Goal: Task Accomplishment & Management: Complete application form

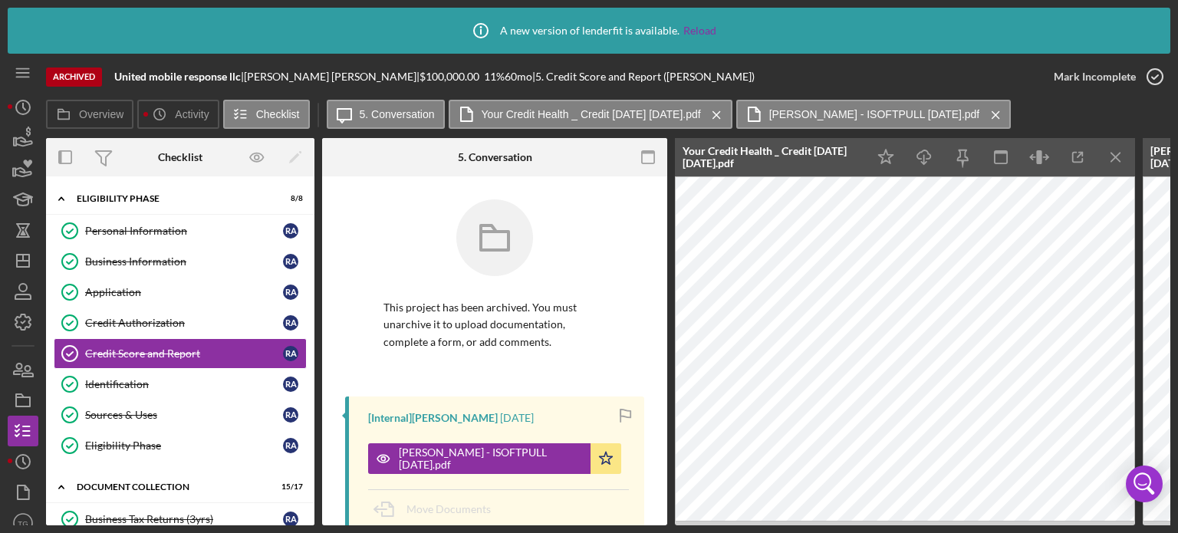
scroll to position [230, 0]
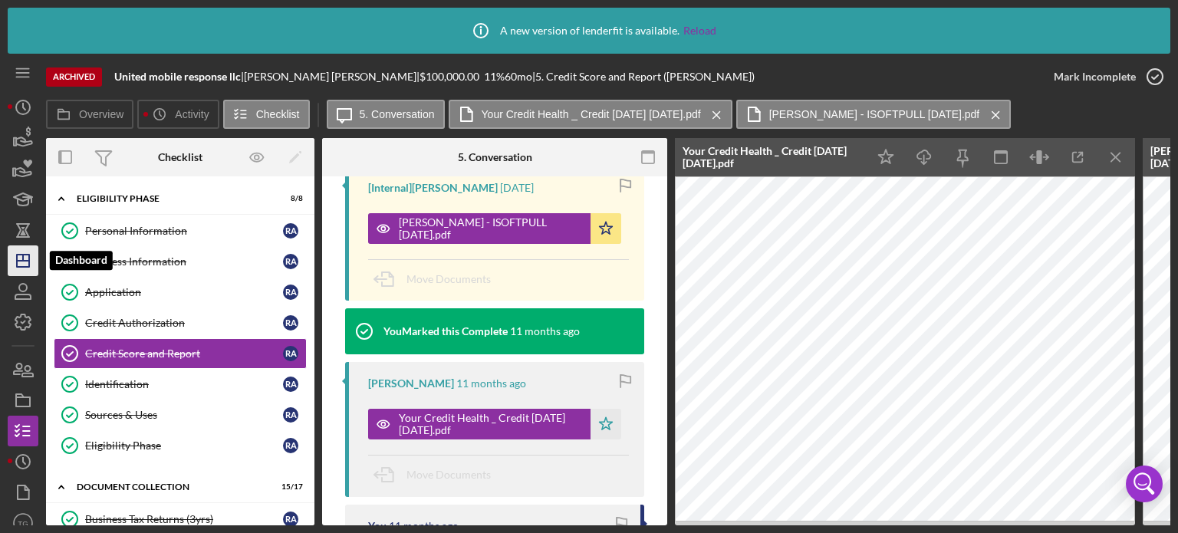
click at [23, 260] on line "button" at bounding box center [23, 258] width 0 height 6
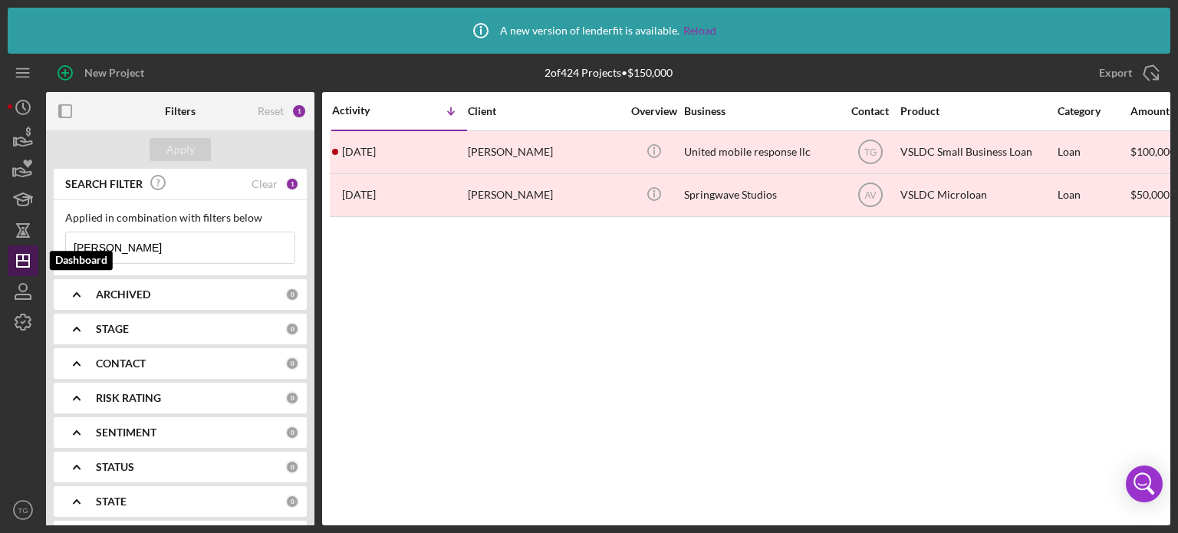
click at [28, 252] on icon "Icon/Dashboard" at bounding box center [23, 261] width 38 height 38
click at [167, 250] on input "[PERSON_NAME]" at bounding box center [180, 247] width 228 height 31
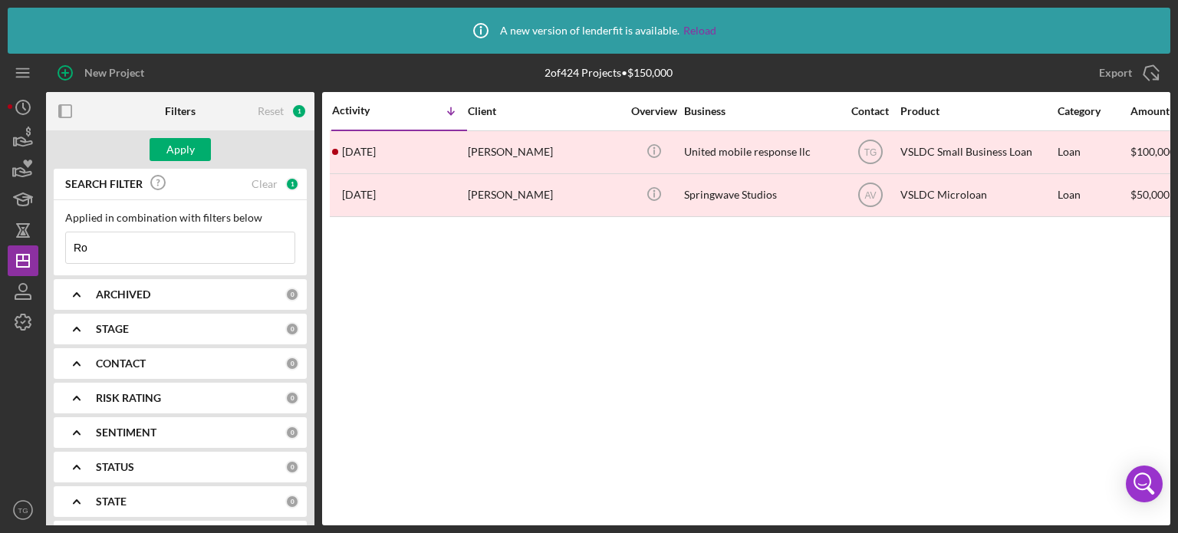
type input "R"
click at [192, 146] on div "Apply" at bounding box center [180, 149] width 28 height 23
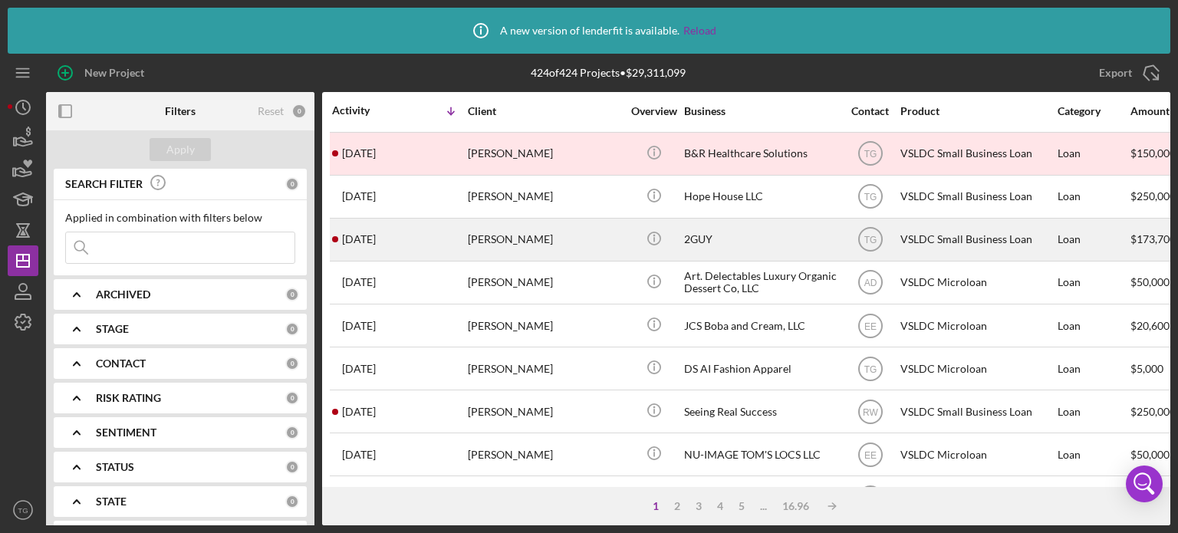
scroll to position [690, 0]
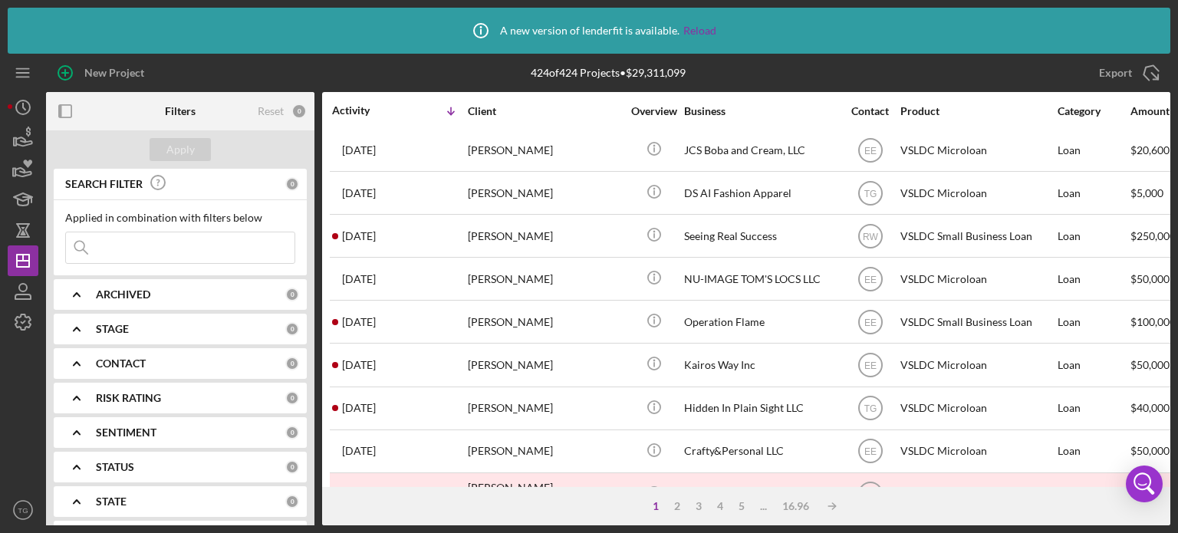
click at [119, 253] on input at bounding box center [180, 247] width 228 height 31
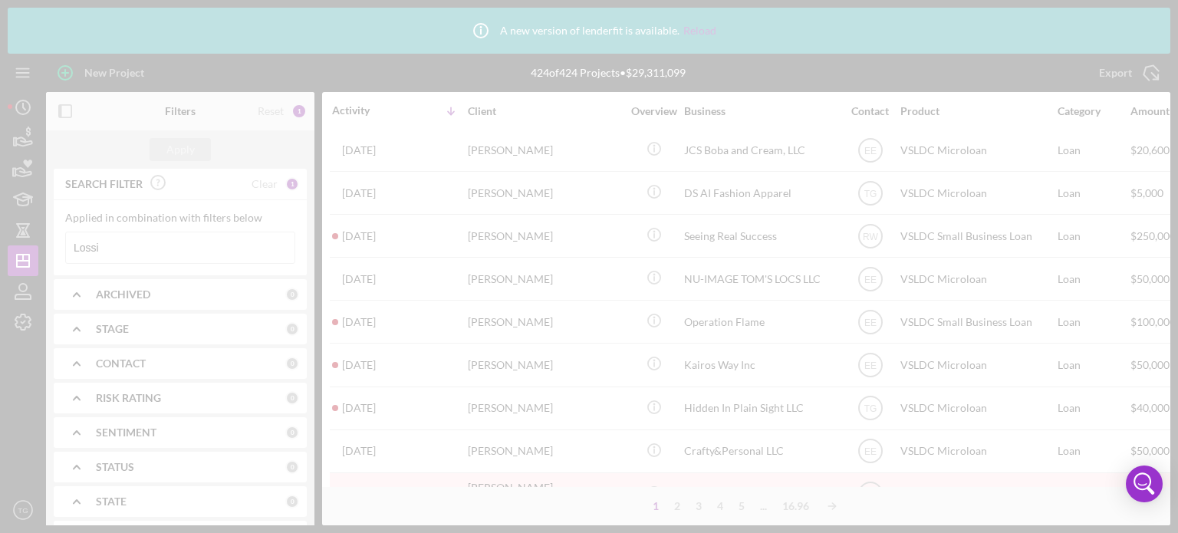
scroll to position [0, 0]
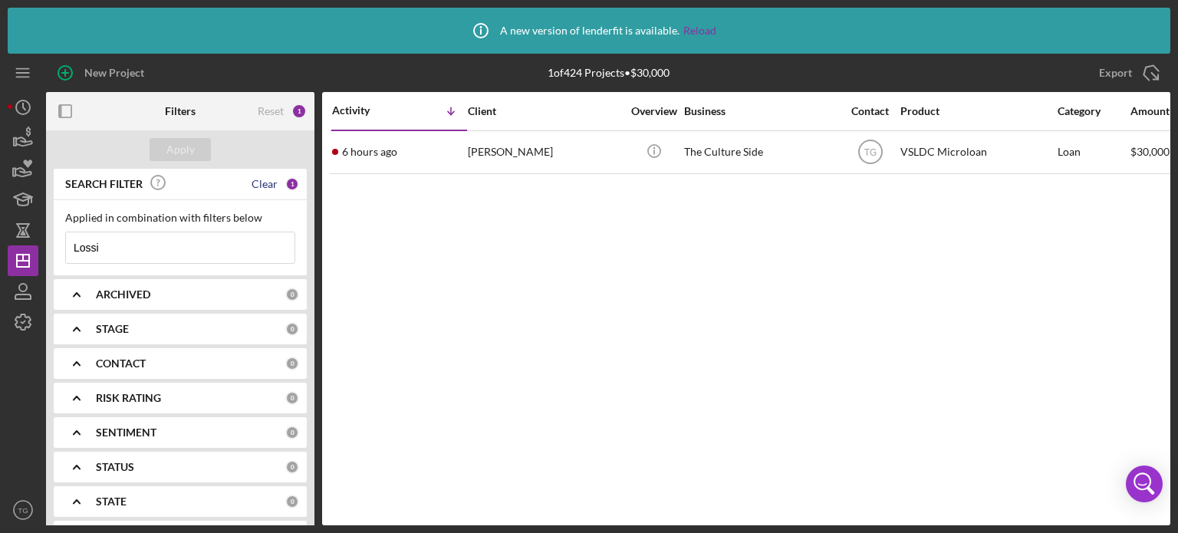
type input "Lossi"
click at [264, 186] on div "Clear" at bounding box center [264, 184] width 26 height 12
click at [166, 254] on input at bounding box center [180, 247] width 228 height 31
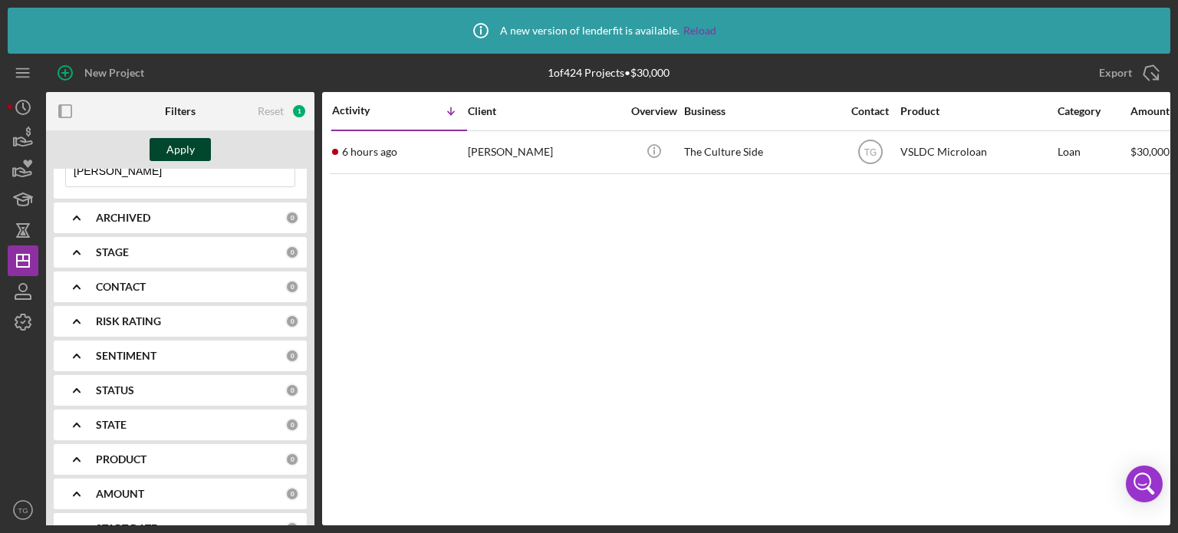
click at [185, 150] on div "Apply" at bounding box center [180, 149] width 28 height 23
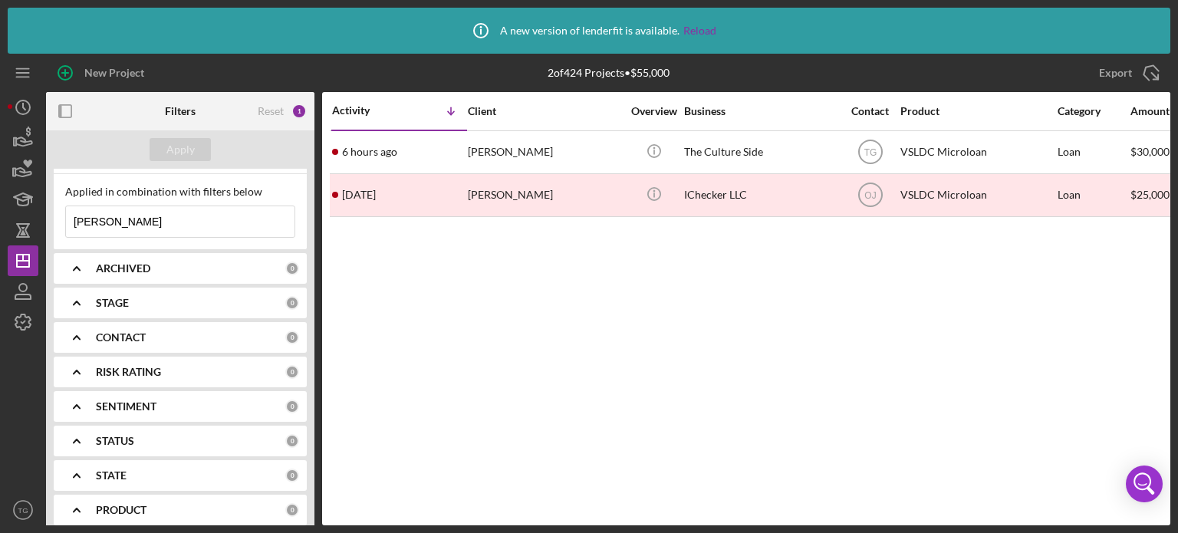
scroll to position [0, 0]
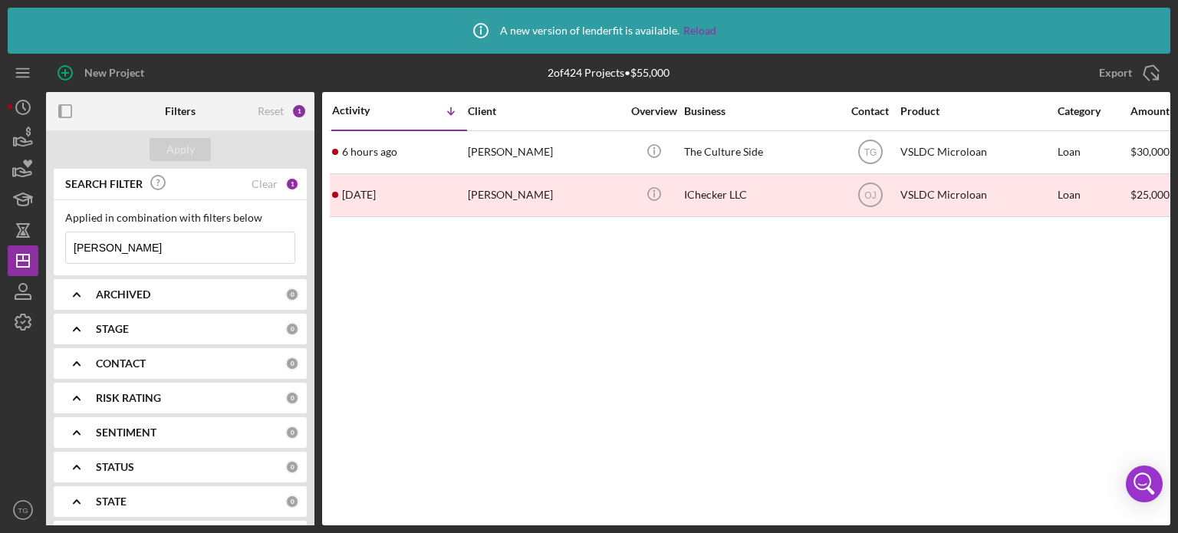
click at [133, 248] on input "[PERSON_NAME]" at bounding box center [180, 247] width 228 height 31
click at [194, 156] on button "Apply" at bounding box center [180, 149] width 61 height 23
click at [113, 245] on input "Maya" at bounding box center [180, 247] width 228 height 31
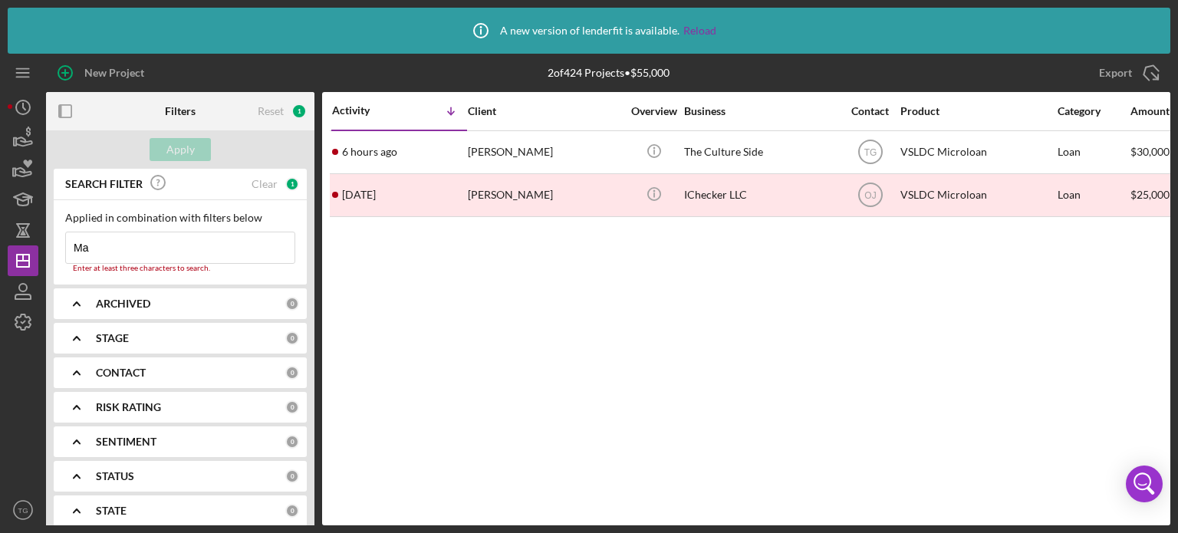
type input "M"
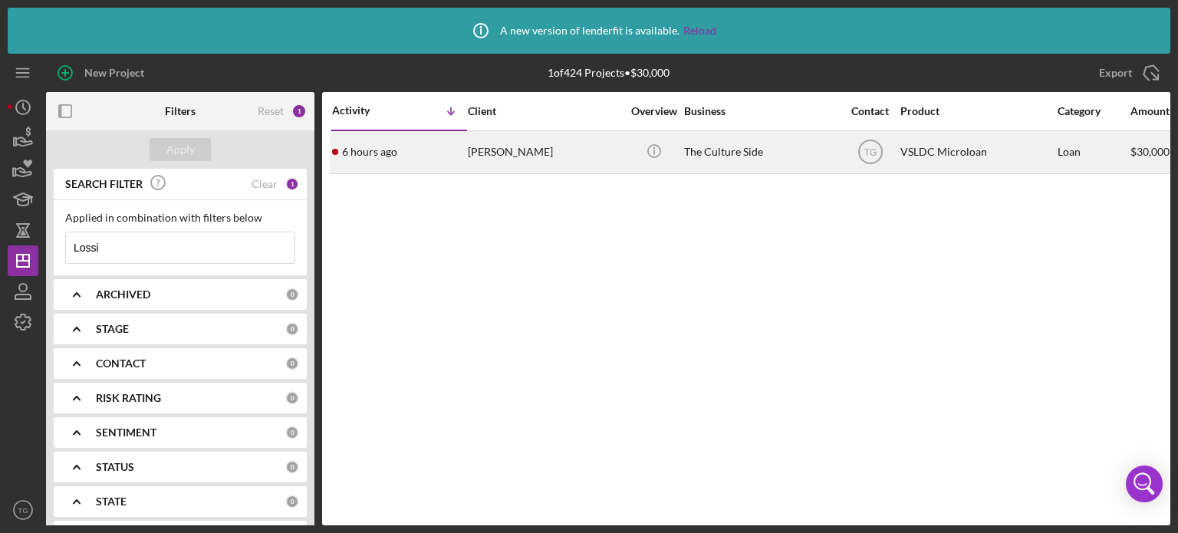
type input "Lossi"
click at [479, 153] on div "[PERSON_NAME]" at bounding box center [544, 152] width 153 height 41
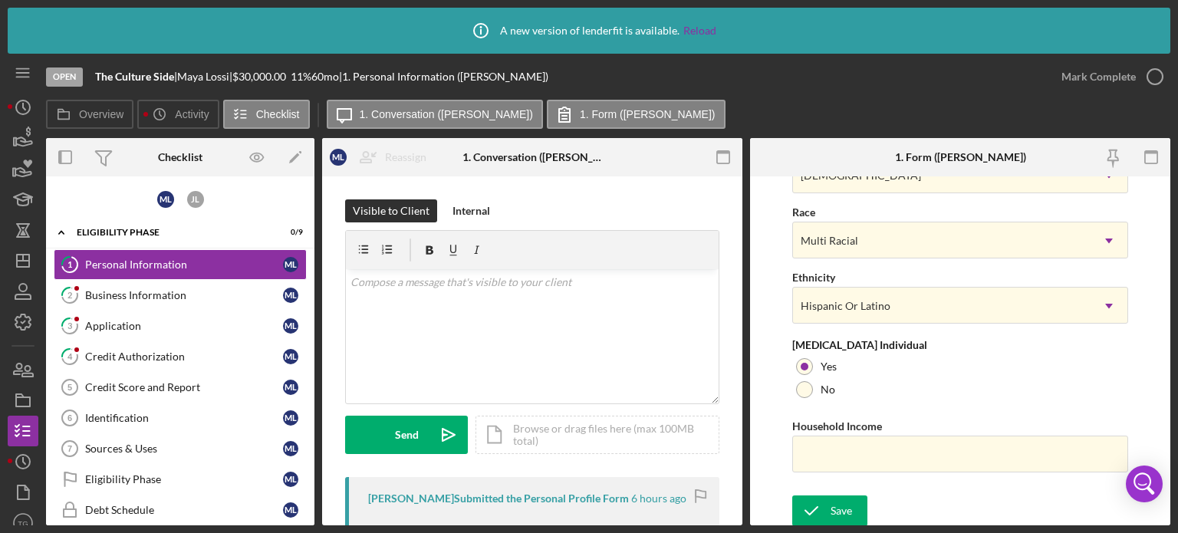
scroll to position [9, 0]
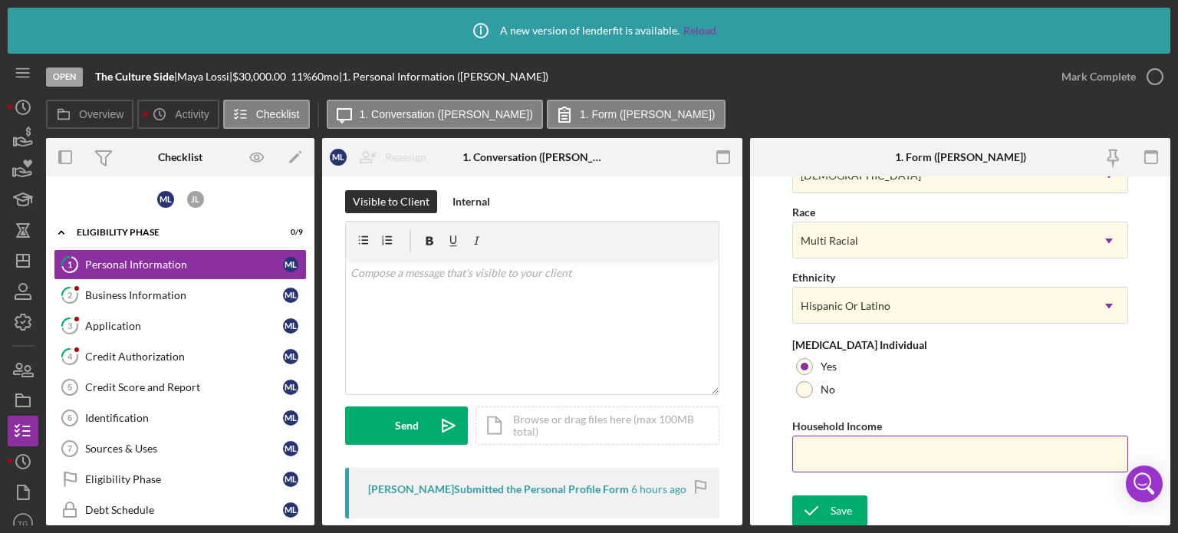
click at [929, 436] on input "Household Income" at bounding box center [960, 453] width 336 height 37
click at [877, 455] on input "Household Income" at bounding box center [960, 453] width 336 height 37
click at [159, 297] on div "Business Information" at bounding box center [184, 295] width 198 height 12
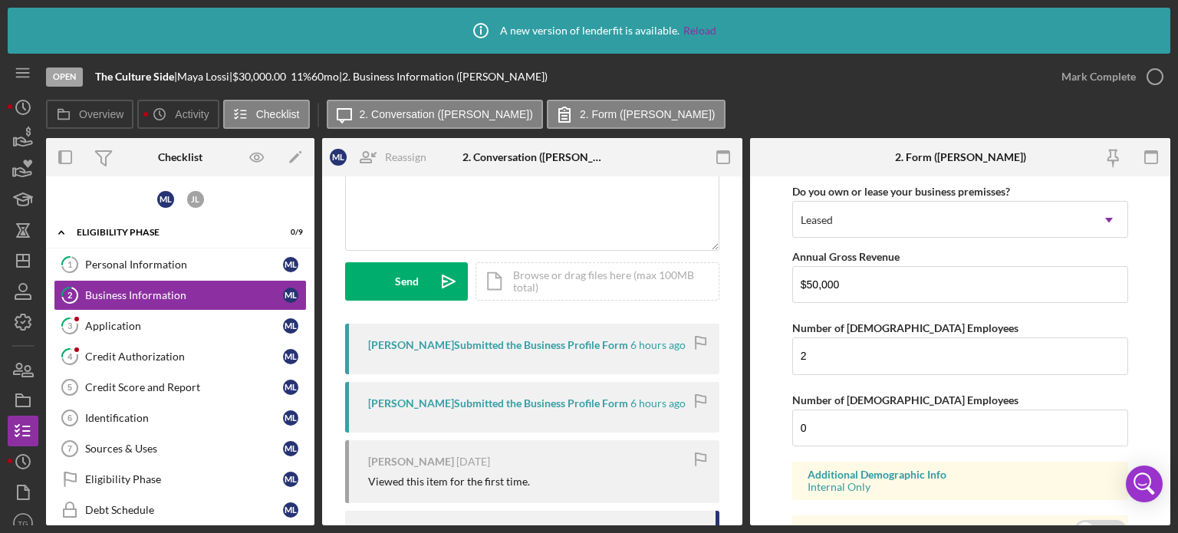
scroll to position [1763, 0]
click at [166, 258] on div "Personal Information" at bounding box center [184, 264] width 198 height 12
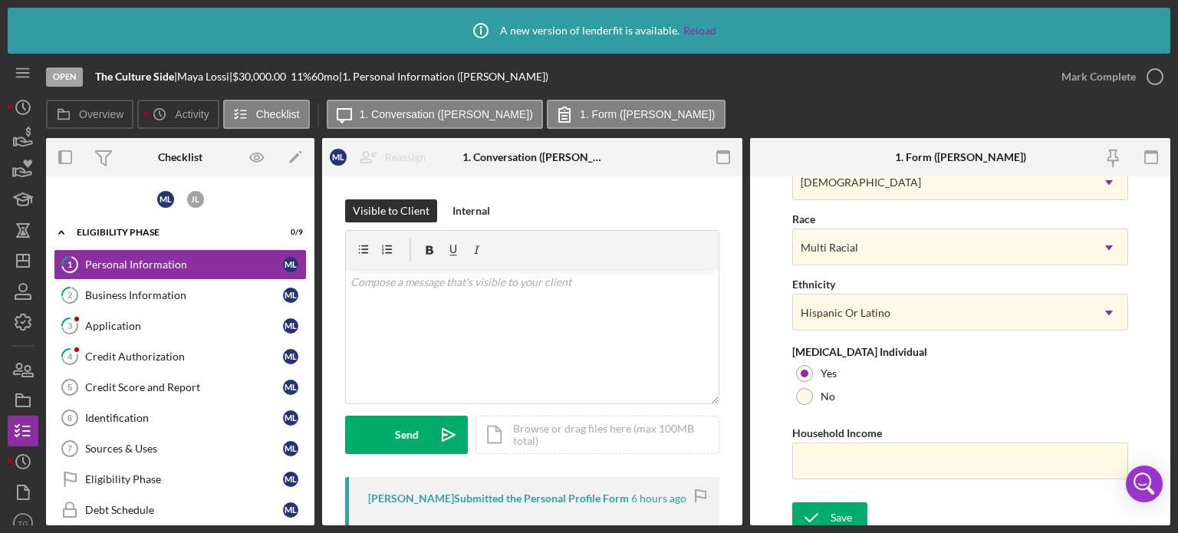
scroll to position [672, 0]
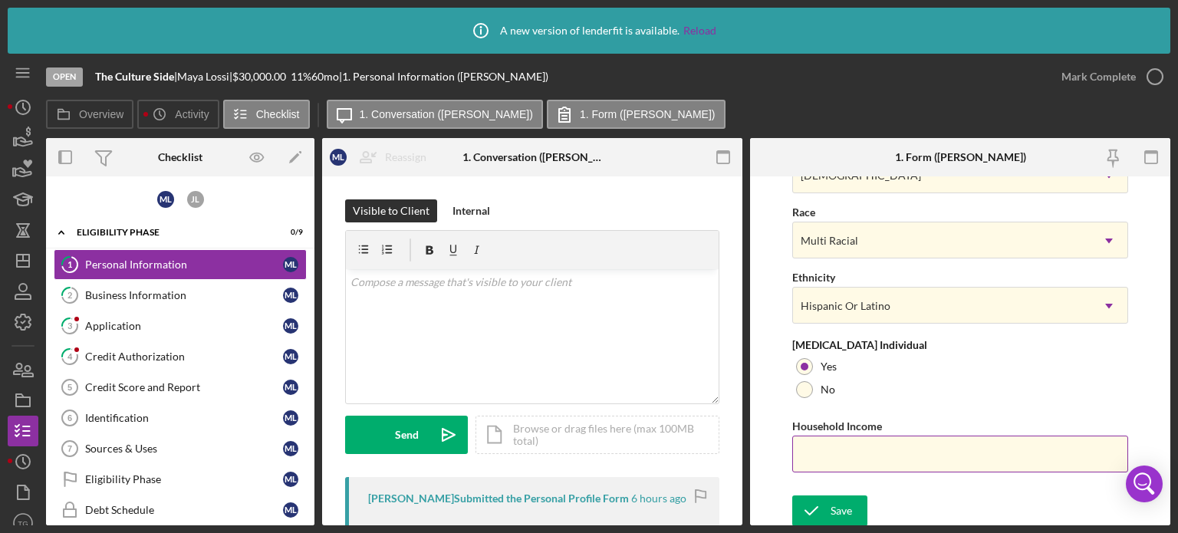
click at [837, 448] on input "Household Income" at bounding box center [960, 453] width 336 height 37
type input "$50,000"
click at [850, 514] on div "Save" at bounding box center [840, 510] width 21 height 31
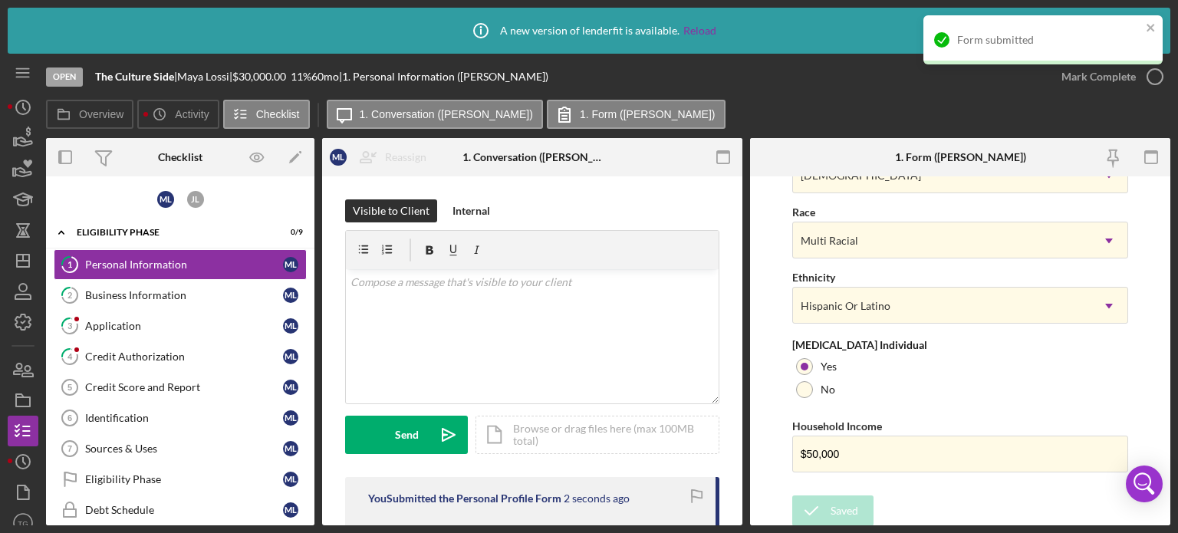
click at [1149, 77] on div "Form submitted" at bounding box center [1042, 45] width 245 height 67
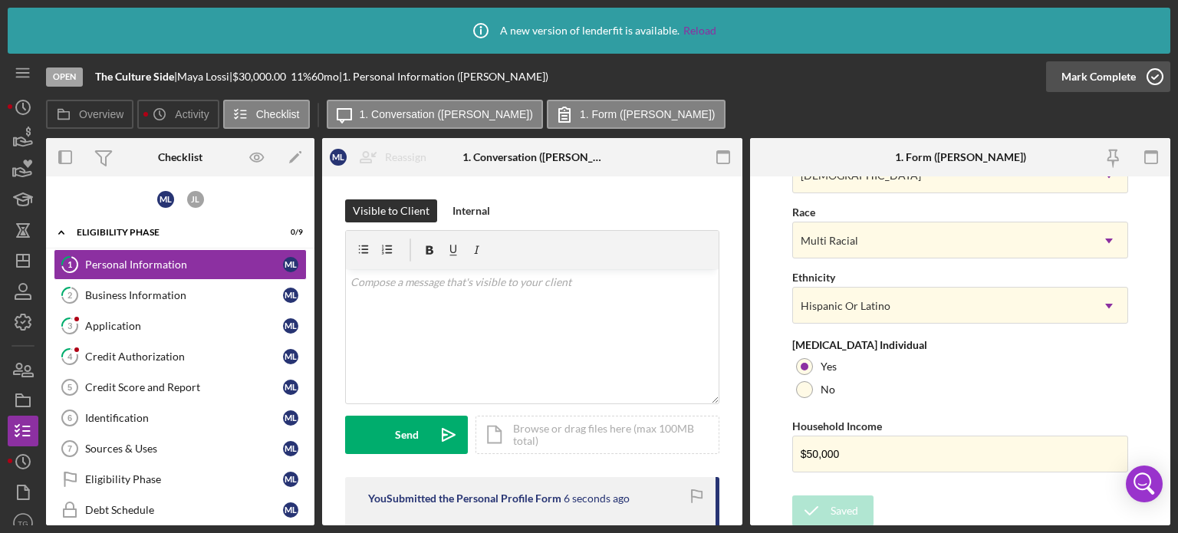
click at [1150, 74] on icon "button" at bounding box center [1155, 77] width 38 height 38
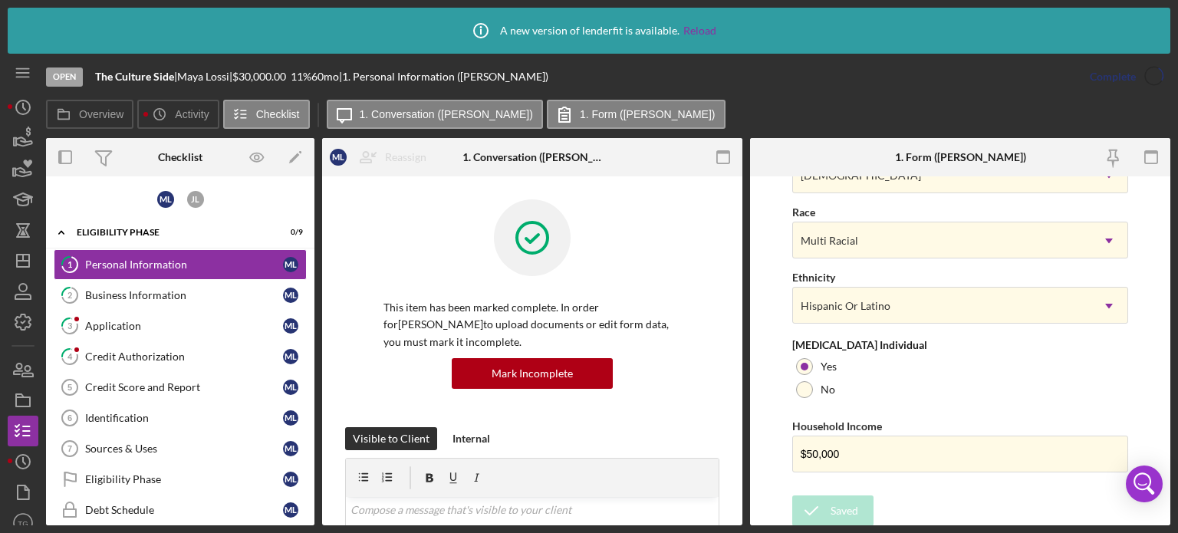
scroll to position [366, 0]
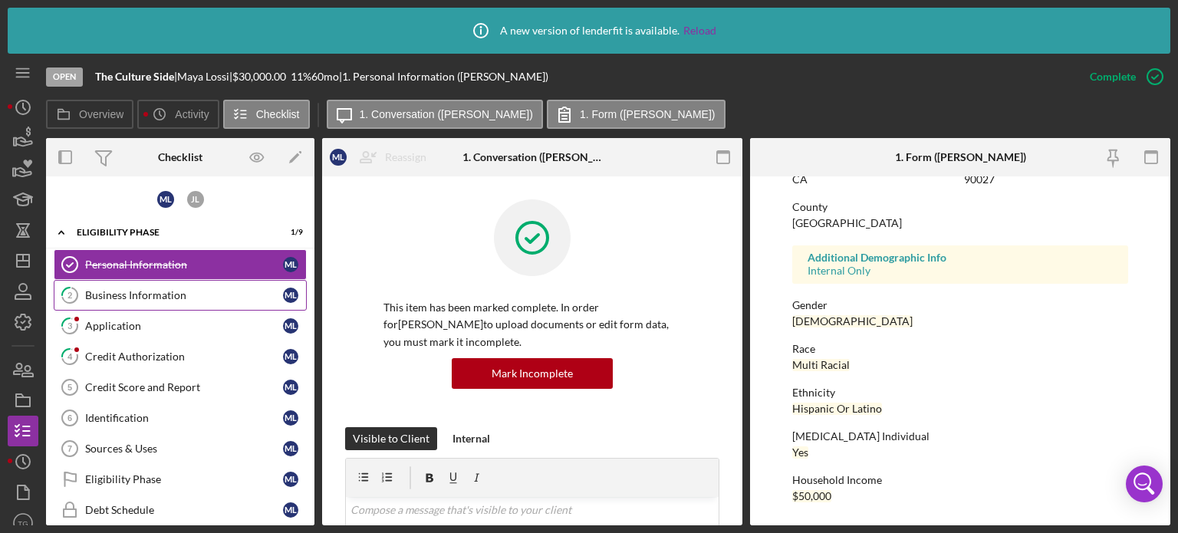
click at [212, 297] on div "Business Information" at bounding box center [184, 295] width 198 height 12
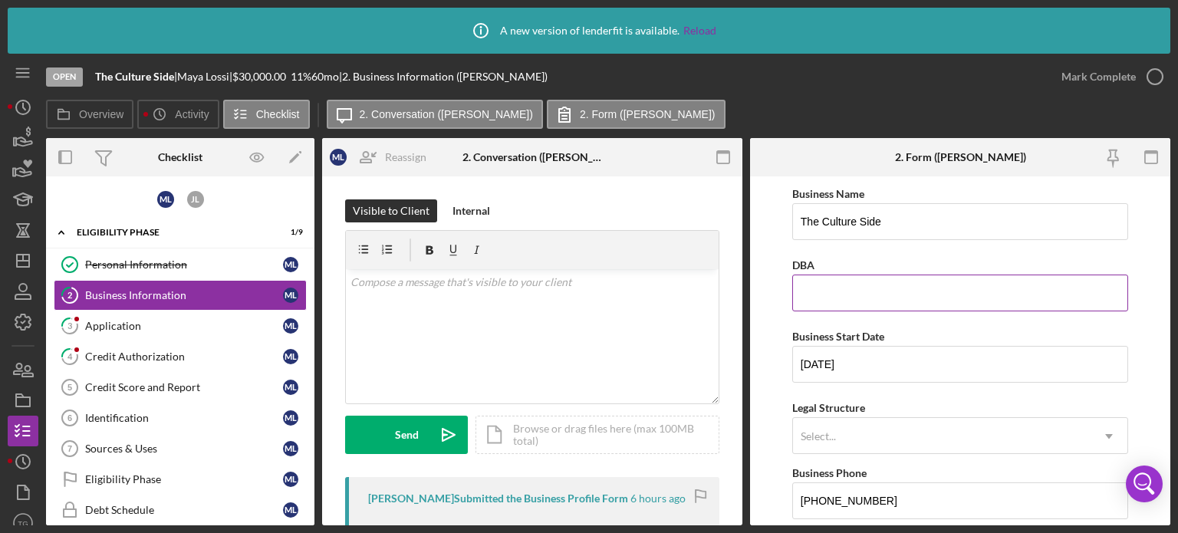
scroll to position [153, 0]
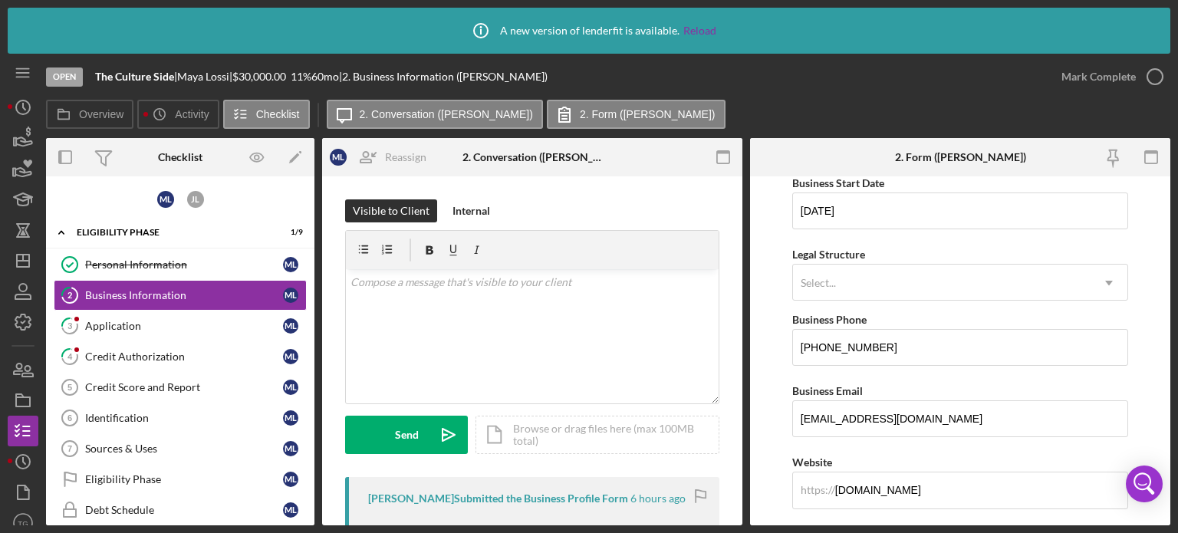
click at [922, 281] on div "Select..." at bounding box center [941, 282] width 297 height 35
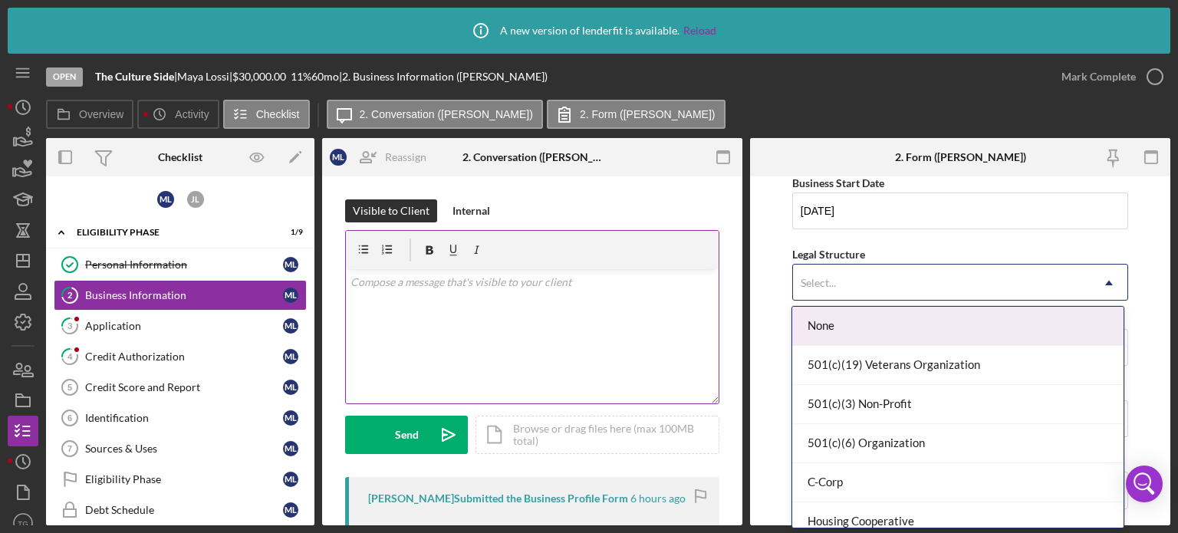
click at [450, 279] on p at bounding box center [532, 282] width 364 height 17
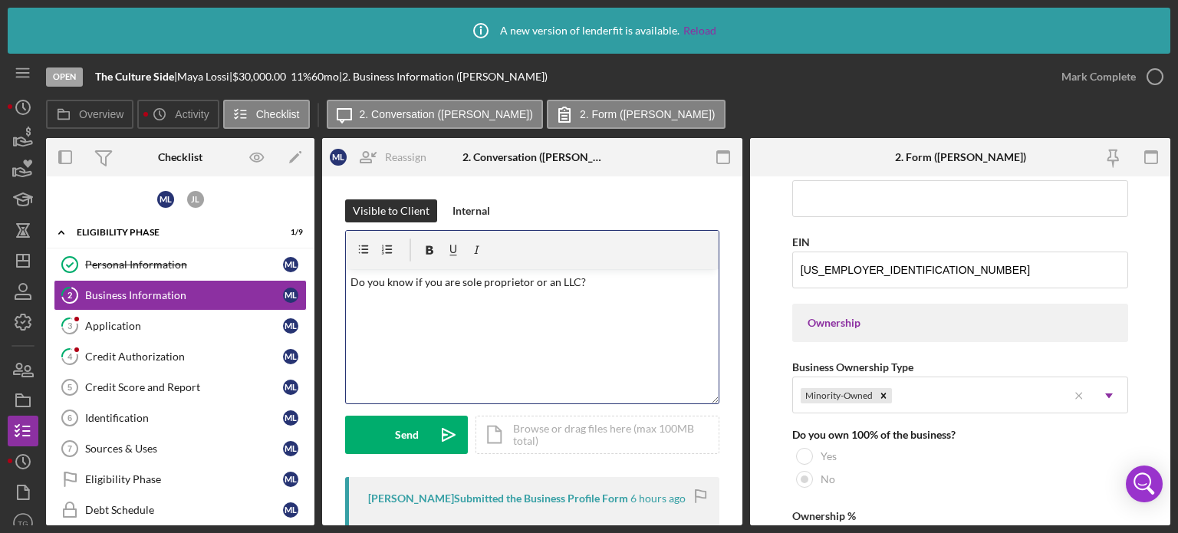
scroll to position [613, 0]
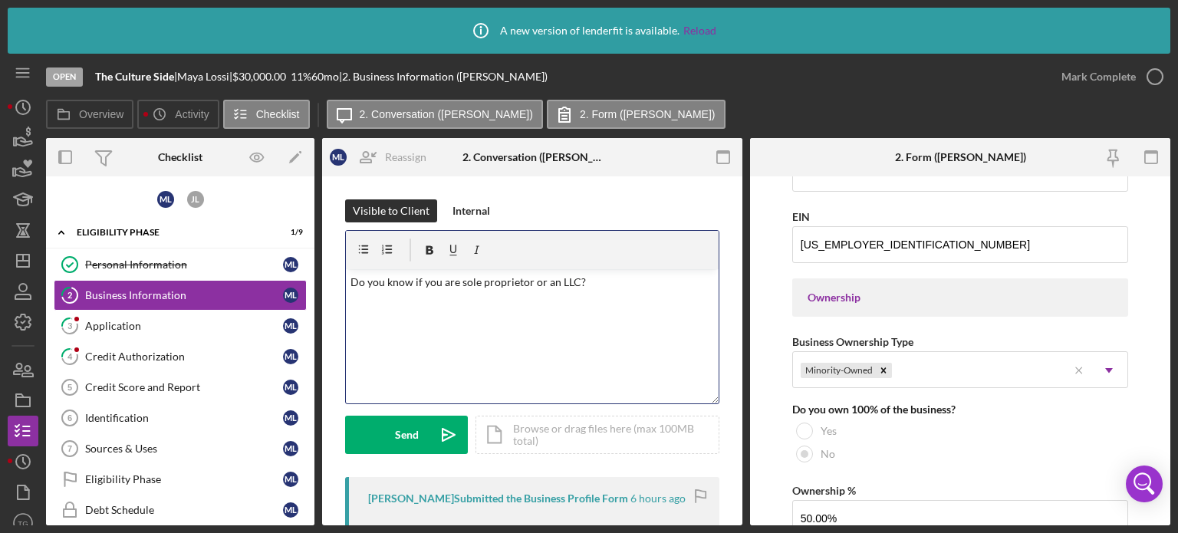
click at [639, 280] on p "Do you know if you are sole proprietor or an LLC?" at bounding box center [532, 282] width 364 height 17
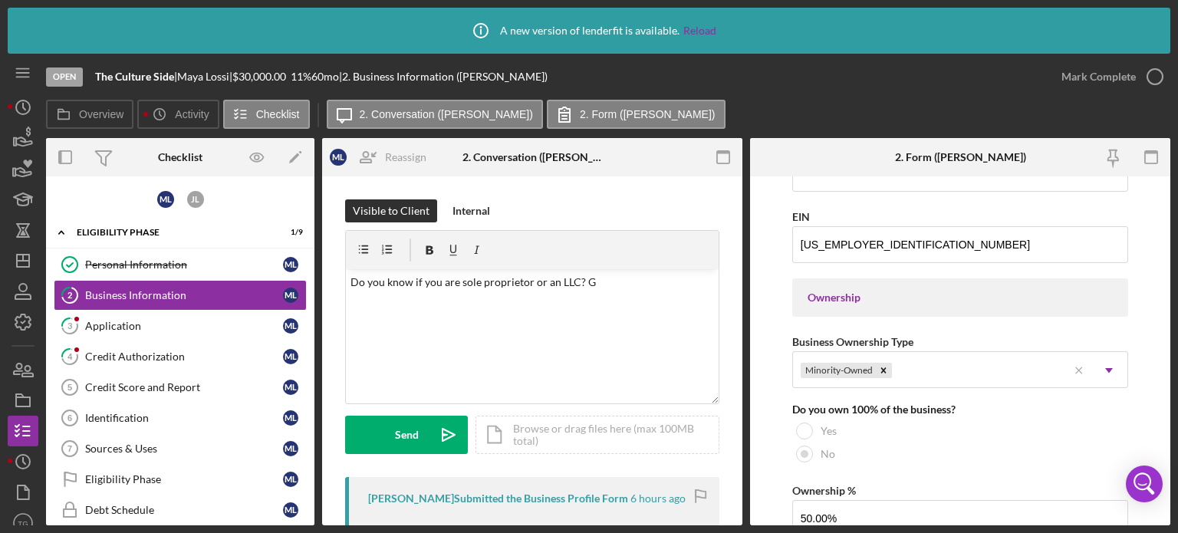
drag, startPoint x: 1177, startPoint y: 442, endPoint x: 1175, endPoint y: 92, distance: 349.6
